Goal: Transaction & Acquisition: Purchase product/service

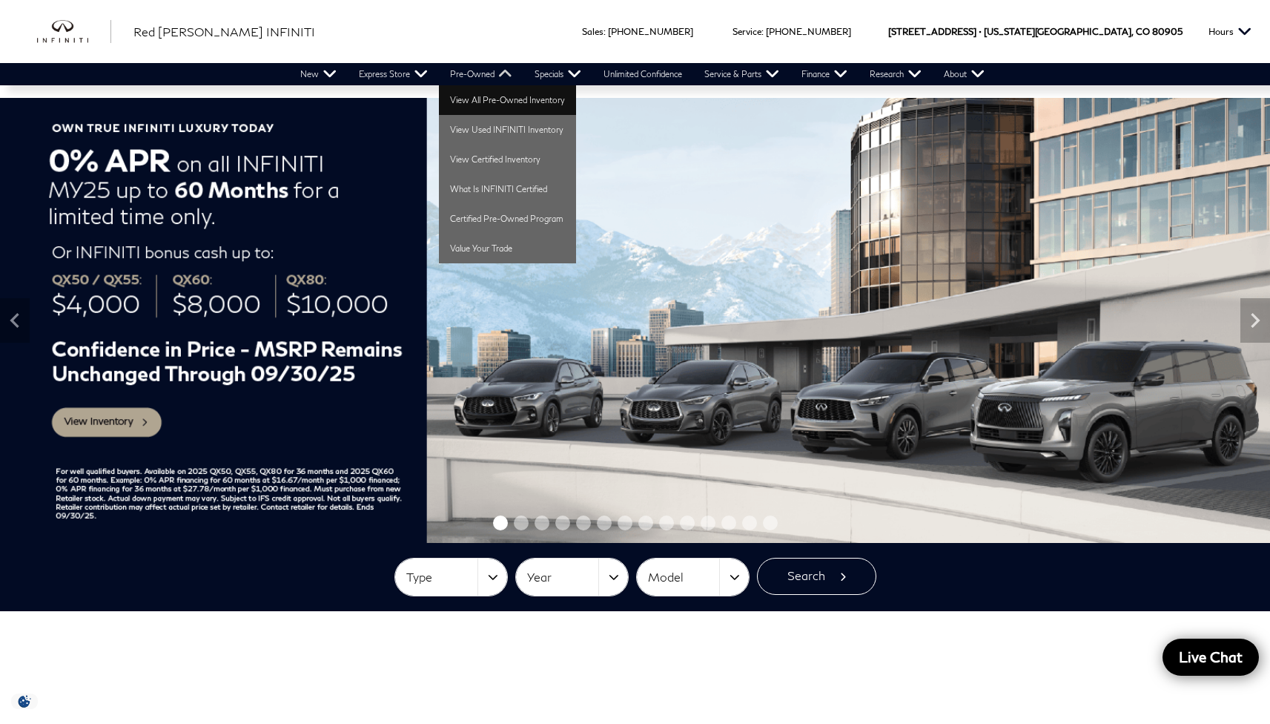
click at [526, 103] on link "View All Pre-Owned Inventory" at bounding box center [507, 100] width 137 height 30
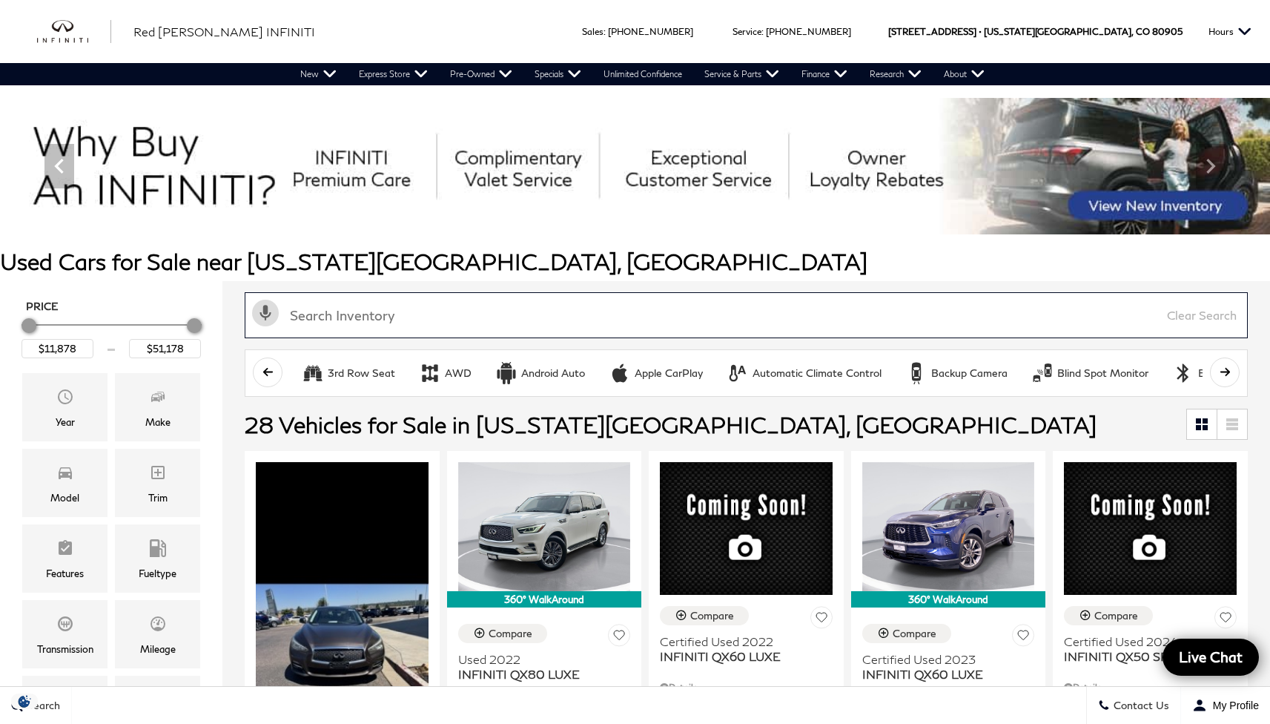
click at [380, 306] on input "text" at bounding box center [746, 315] width 1003 height 46
type input "lincoln"
type input "$42,378"
